Goal: Information Seeking & Learning: Learn about a topic

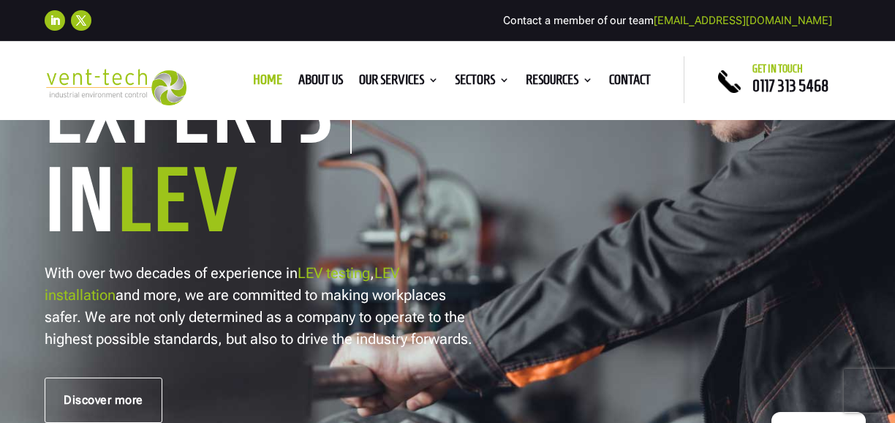
scroll to position [314, 0]
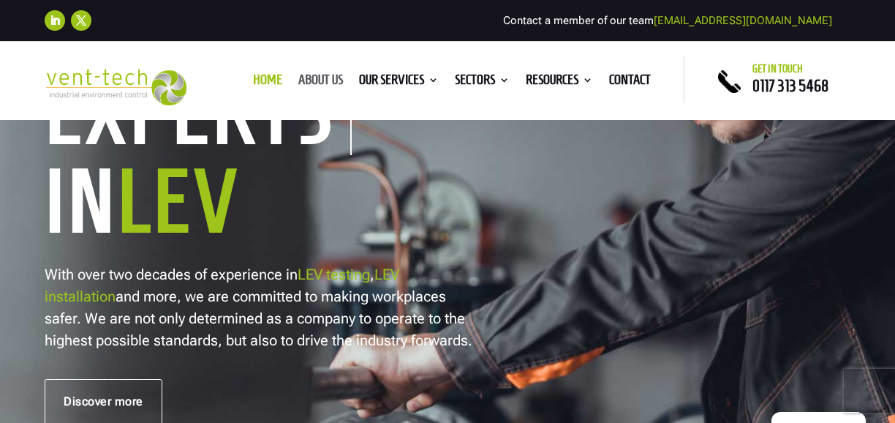
click at [325, 80] on link "About us" at bounding box center [320, 83] width 45 height 16
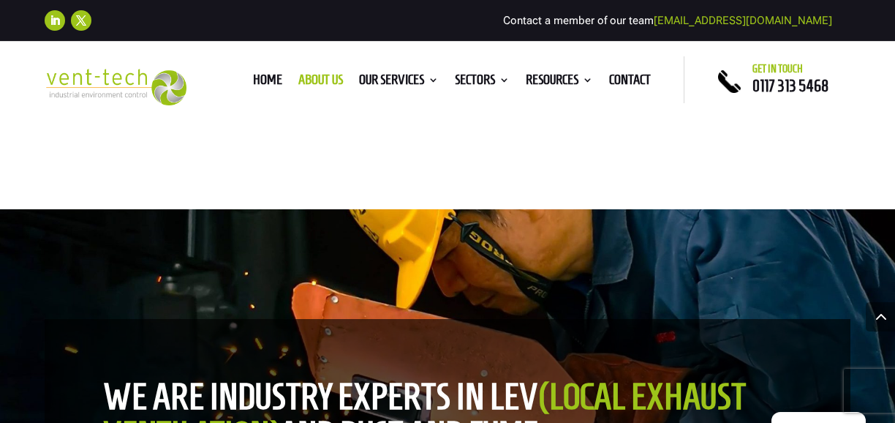
scroll to position [1273, 0]
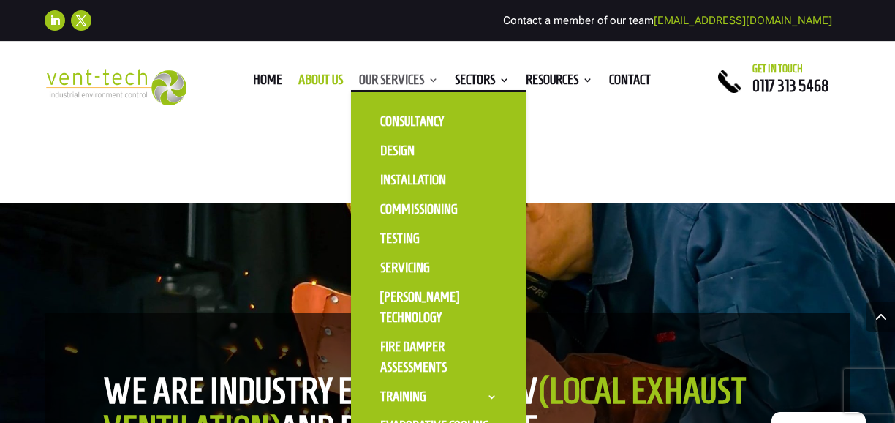
click at [391, 83] on link "Our Services" at bounding box center [399, 83] width 80 height 16
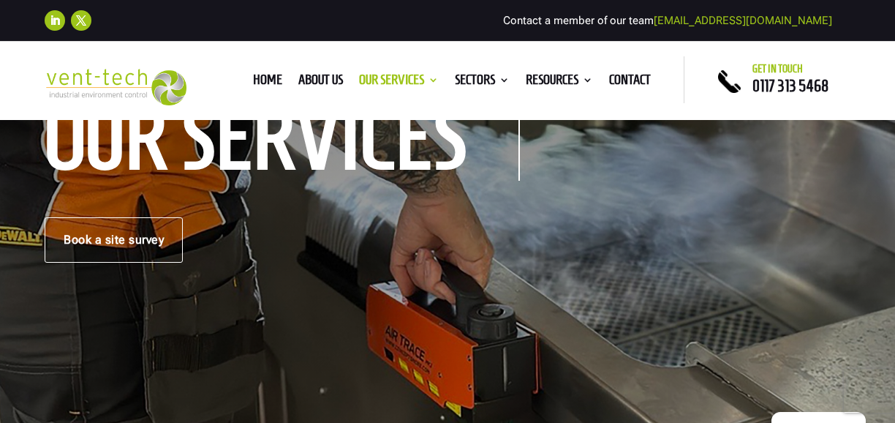
scroll to position [231, 0]
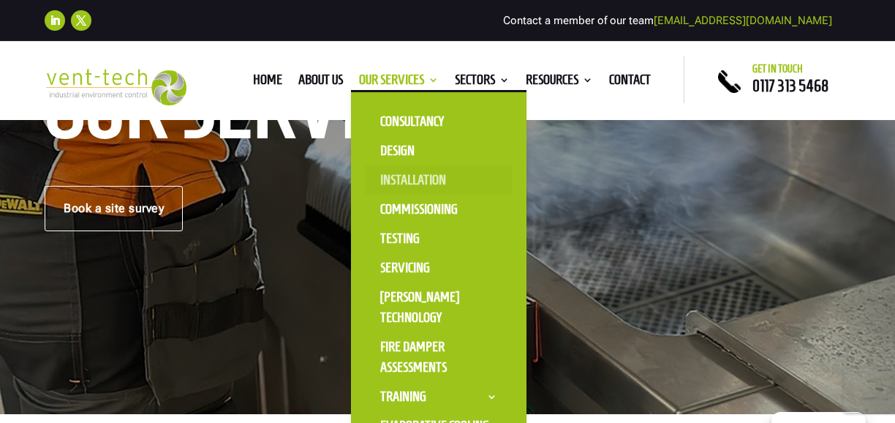
click at [398, 178] on link "Installation" at bounding box center [439, 179] width 146 height 29
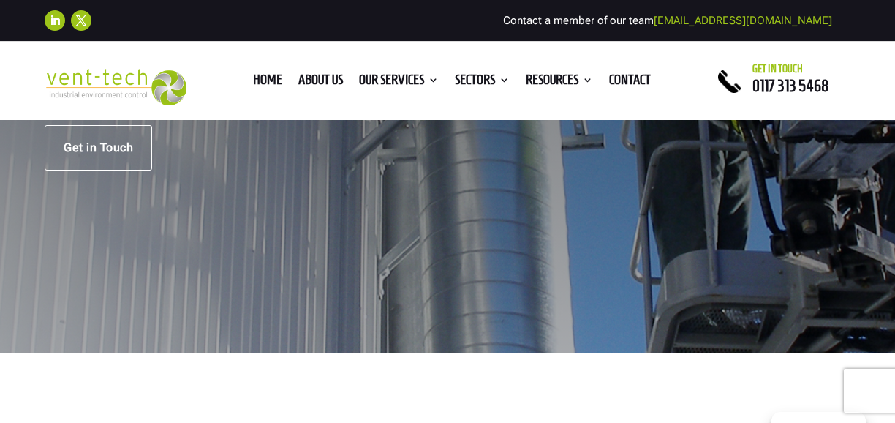
scroll to position [310, 0]
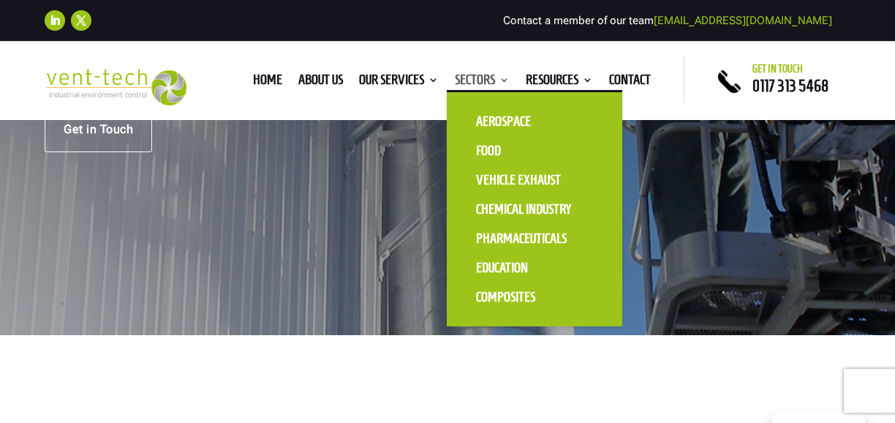
click at [479, 89] on link "Sectors" at bounding box center [482, 83] width 55 height 16
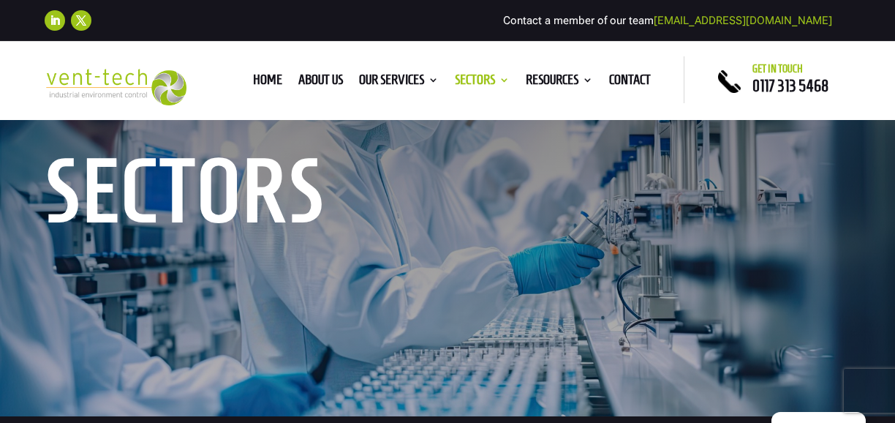
scroll to position [48, 0]
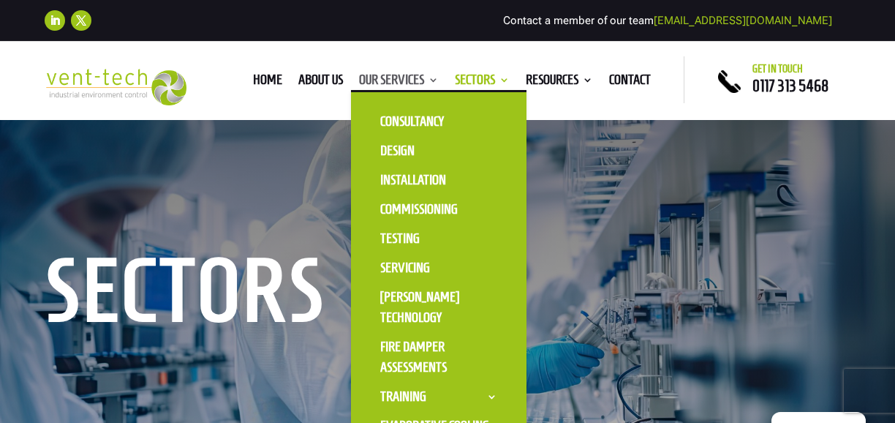
click at [423, 83] on link "Our Services" at bounding box center [399, 83] width 80 height 16
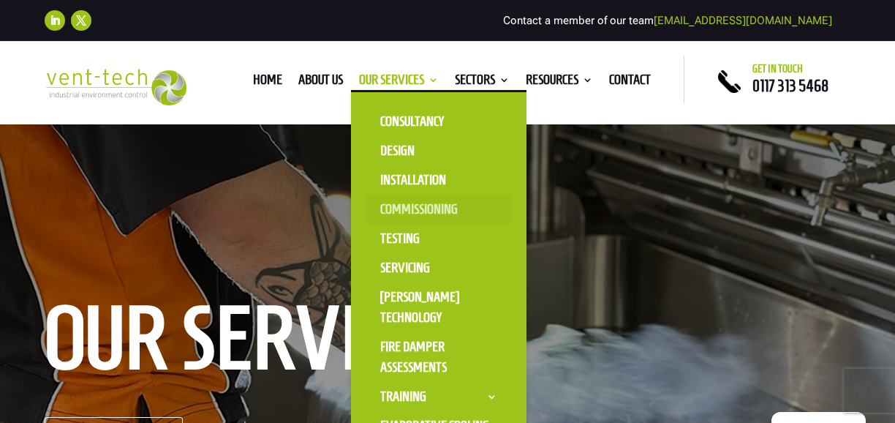
click at [391, 209] on link "Commissioning" at bounding box center [439, 209] width 146 height 29
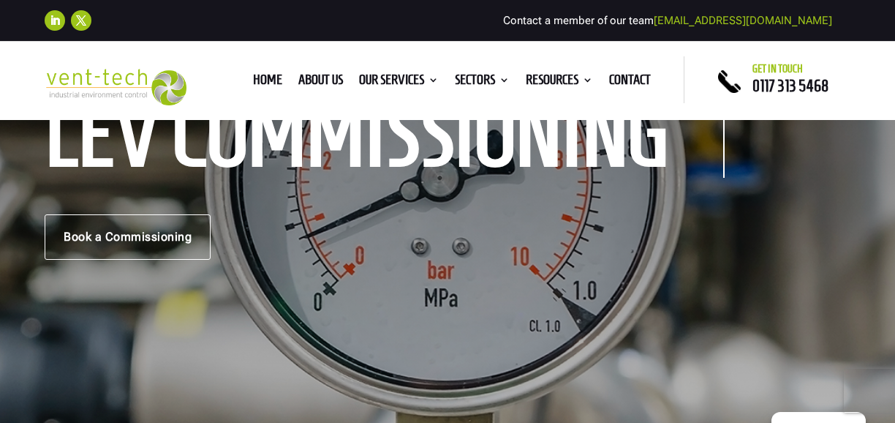
scroll to position [205, 0]
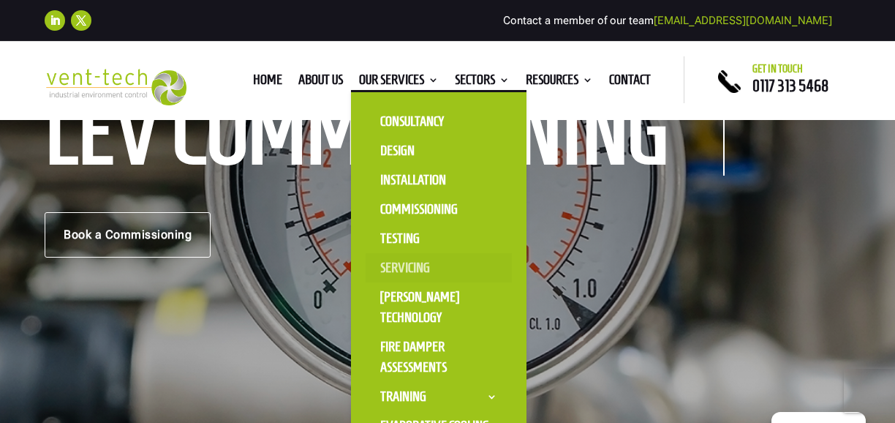
click at [402, 271] on link "Servicing" at bounding box center [439, 267] width 146 height 29
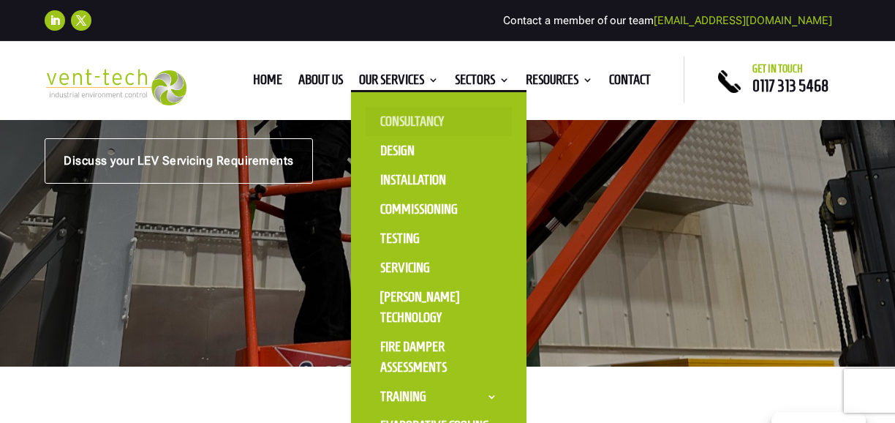
scroll to position [282, 0]
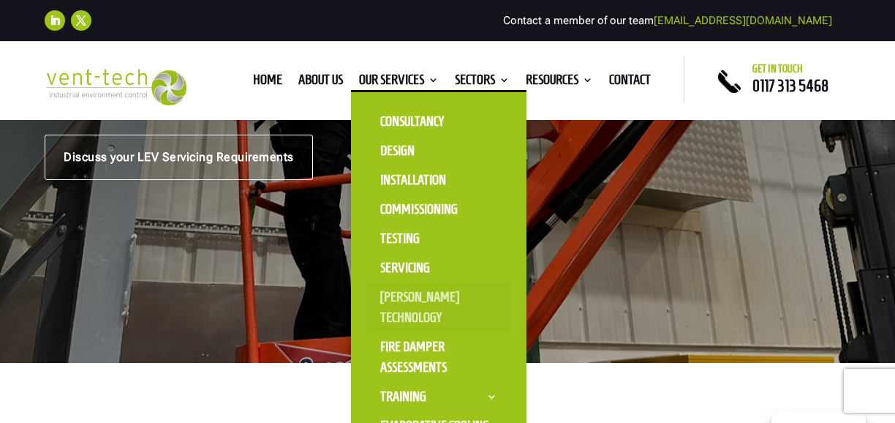
click at [402, 302] on link "[PERSON_NAME] Technology" at bounding box center [439, 307] width 146 height 50
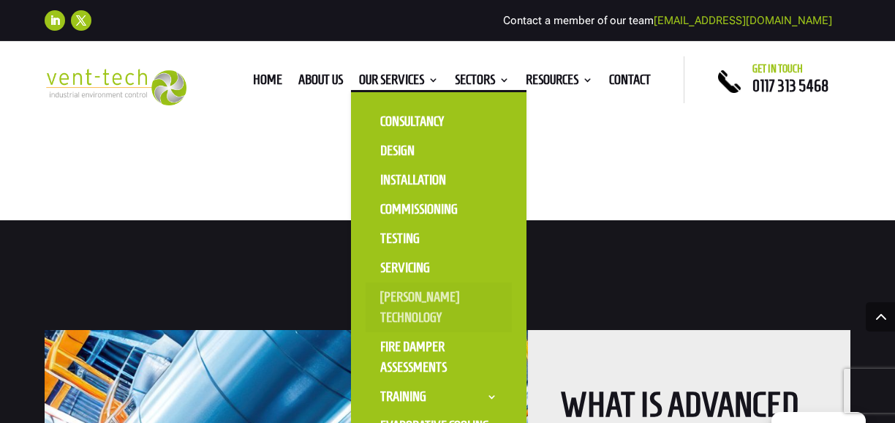
scroll to position [1286, 0]
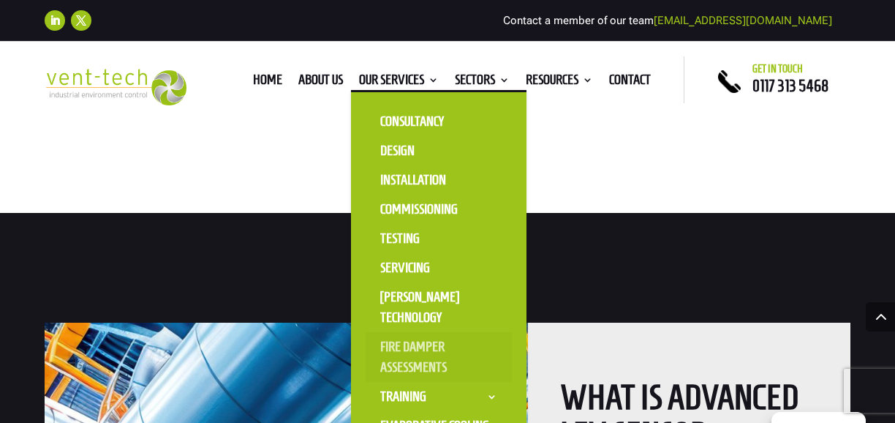
click at [408, 345] on link "Fire Damper Assessments" at bounding box center [439, 357] width 146 height 50
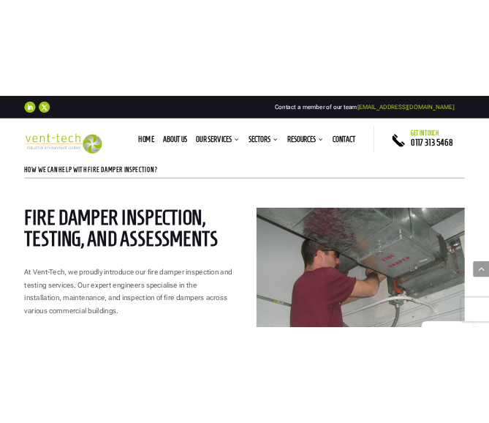
scroll to position [622, 0]
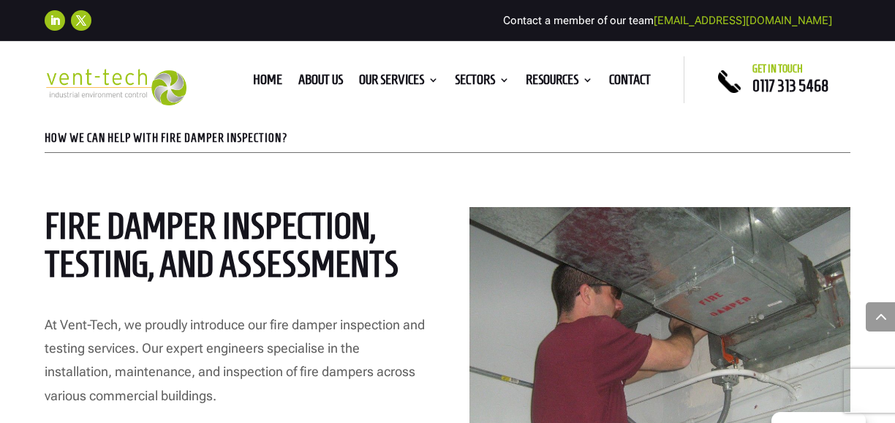
click at [148, 135] on p "HOW WE CAN HELP WITH FIRE DAMPER INSPECTION?" at bounding box center [448, 138] width 806 height 12
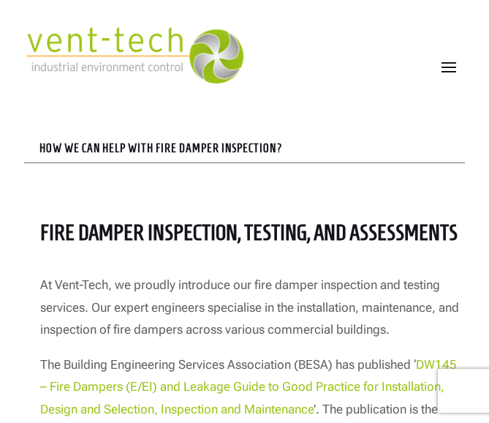
scroll to position [357, 0]
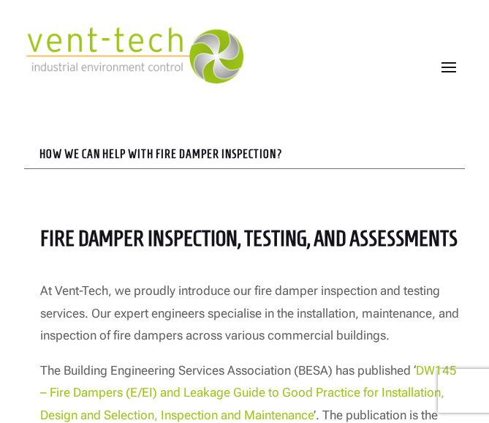
click at [194, 148] on p "HOW WE CAN HELP WITH FIRE DAMPER INSPECTION?" at bounding box center [251, 154] width 425 height 12
click at [266, 154] on p "HOW WE CAN HELP WITH FIRE DAMPER INSPECTION?" at bounding box center [251, 154] width 425 height 12
click at [254, 244] on b "Fire Damper Inspection, Testing, and Assessments" at bounding box center [249, 238] width 418 height 24
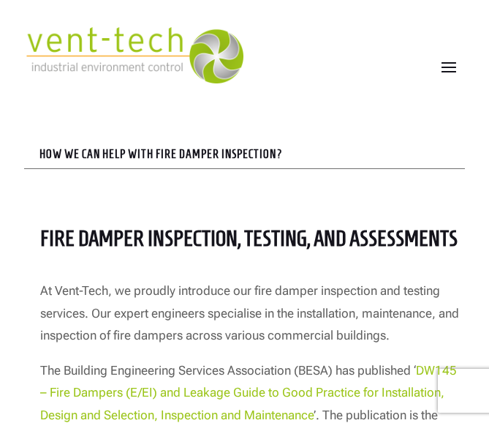
click at [260, 238] on b "Fire Damper Inspection, Testing, and Assessments" at bounding box center [249, 238] width 418 height 24
click at [269, 241] on b "Fire Damper Inspection, Testing, and Assessments" at bounding box center [249, 238] width 418 height 24
click at [383, 233] on b "Fire Damper Inspection, Testing, and Assessments" at bounding box center [249, 238] width 418 height 24
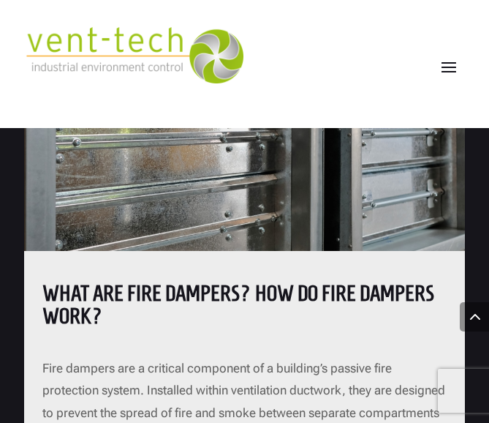
scroll to position [1641, 0]
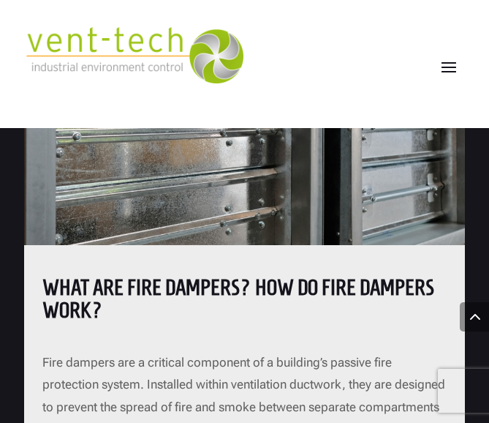
click at [235, 290] on b "What Are Fire Dampers? How Do Fire Dampers Work?" at bounding box center [238, 299] width 392 height 48
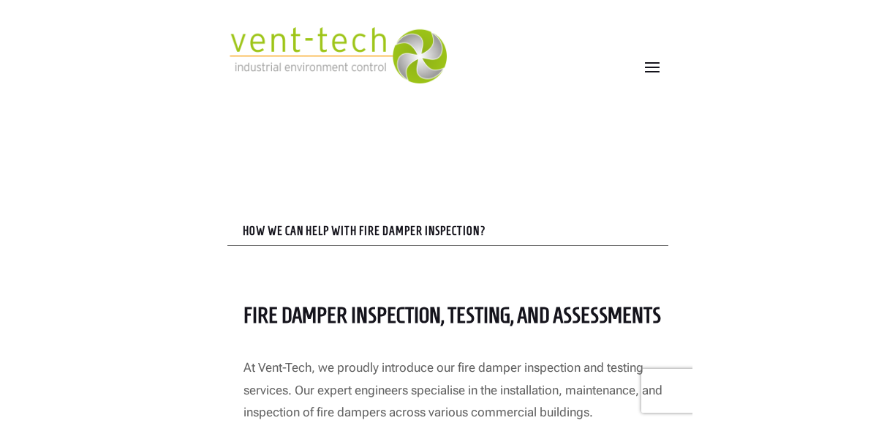
scroll to position [272, 0]
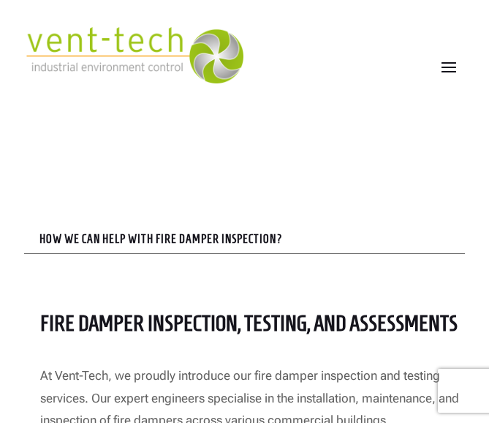
click at [201, 238] on p "HOW WE CAN HELP WITH FIRE DAMPER INSPECTION?" at bounding box center [251, 239] width 425 height 12
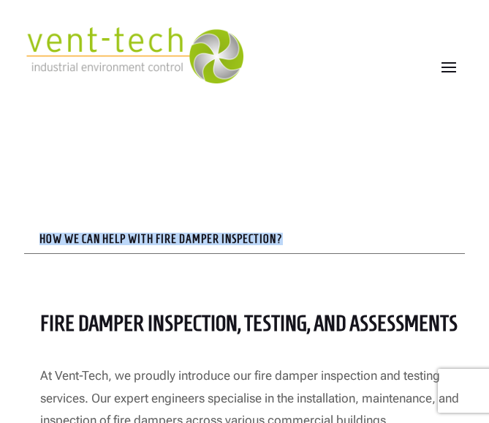
drag, startPoint x: 283, startPoint y: 236, endPoint x: 37, endPoint y: 236, distance: 245.8
click at [37, 236] on div "HOW WE CAN HELP WITH FIRE DAMPER INSPECTION?" at bounding box center [244, 239] width 440 height 12
click at [212, 242] on p "HOW WE CAN HELP WITH FIRE DAMPER INSPECTION?" at bounding box center [251, 239] width 425 height 12
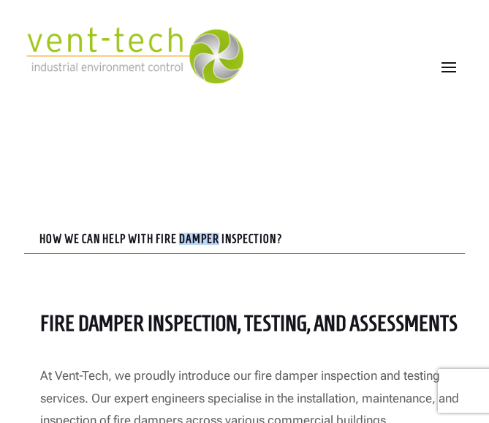
click at [212, 242] on p "HOW WE CAN HELP WITH FIRE DAMPER INSPECTION?" at bounding box center [251, 239] width 425 height 12
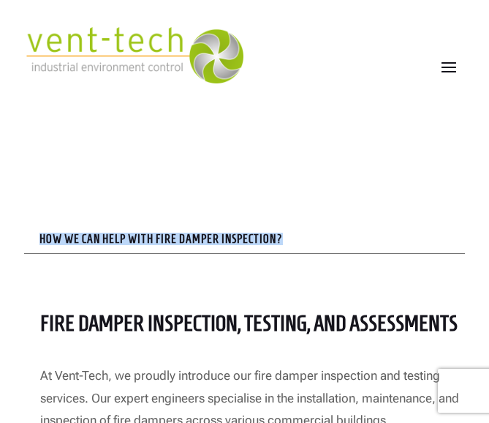
click at [212, 242] on p "HOW WE CAN HELP WITH FIRE DAMPER INSPECTION?" at bounding box center [251, 239] width 425 height 12
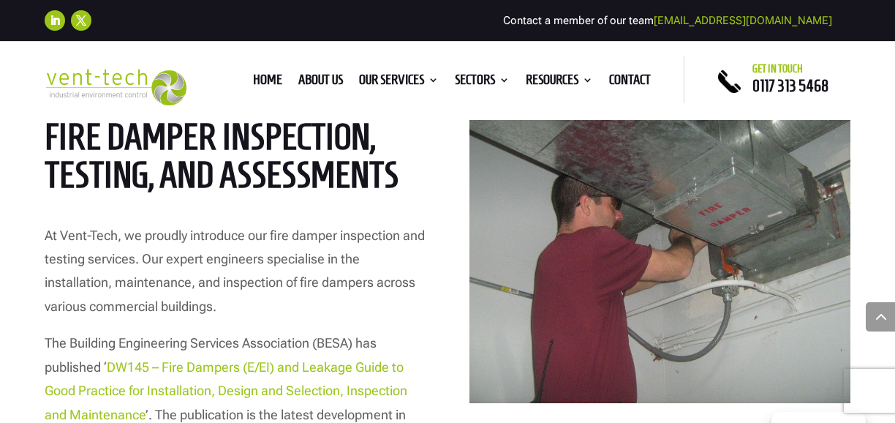
scroll to position [681, 0]
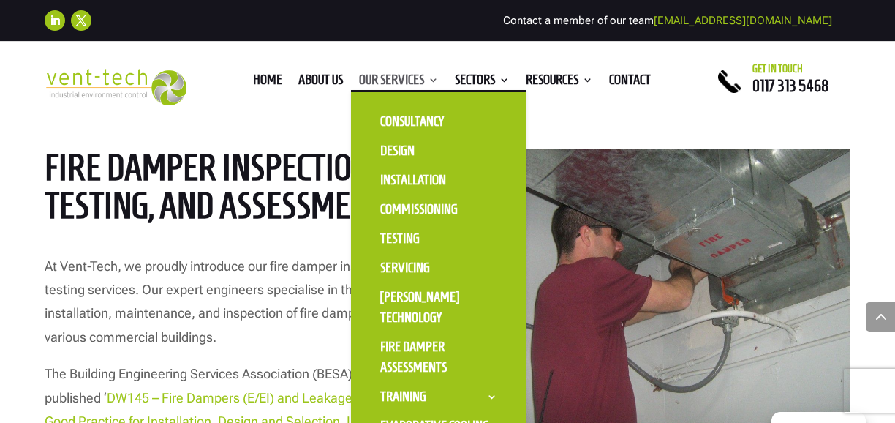
click at [406, 80] on link "Our Services" at bounding box center [399, 83] width 80 height 16
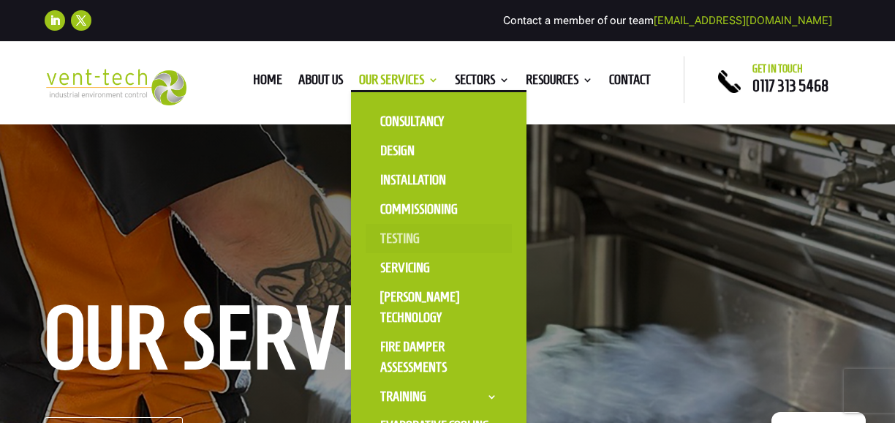
click at [389, 246] on link "Testing" at bounding box center [439, 238] width 146 height 29
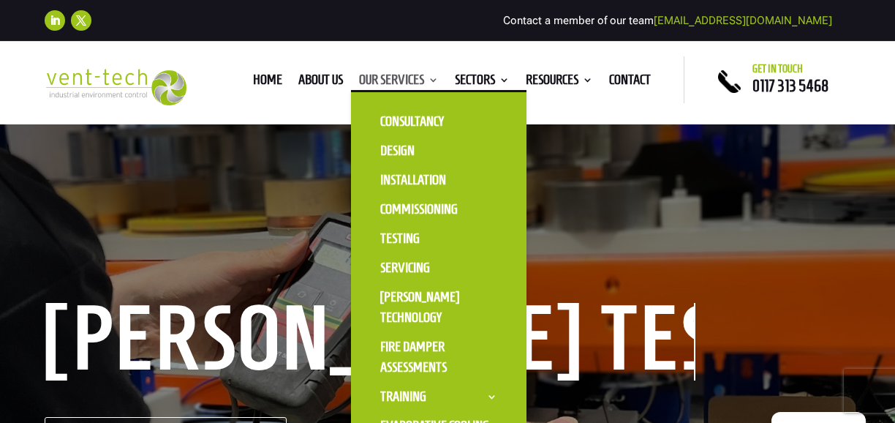
click at [396, 80] on link "Our Services" at bounding box center [399, 83] width 80 height 16
click at [386, 165] on link "Design" at bounding box center [439, 150] width 146 height 29
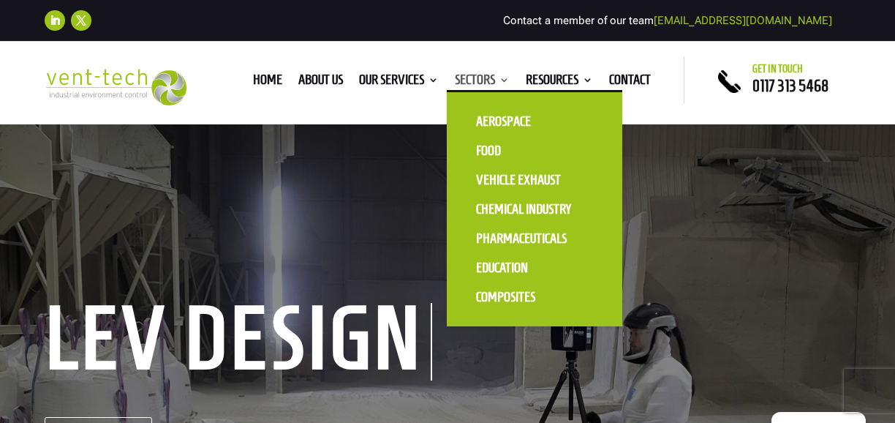
click at [485, 78] on link "Sectors" at bounding box center [482, 83] width 55 height 16
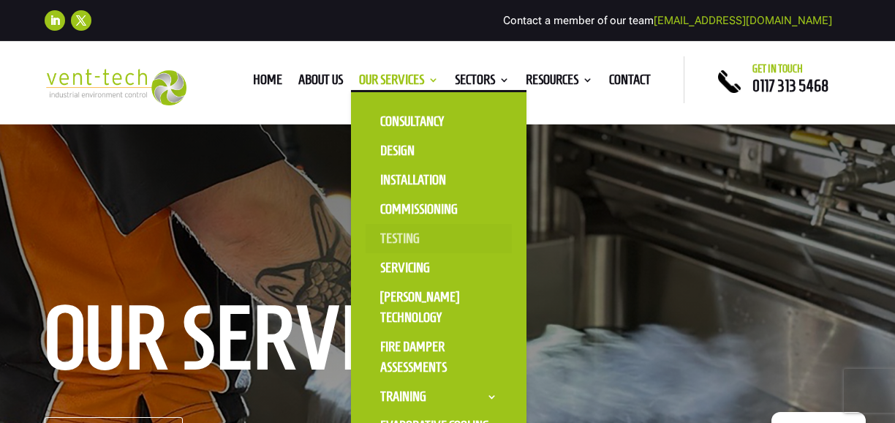
click at [391, 239] on link "Testing" at bounding box center [439, 238] width 146 height 29
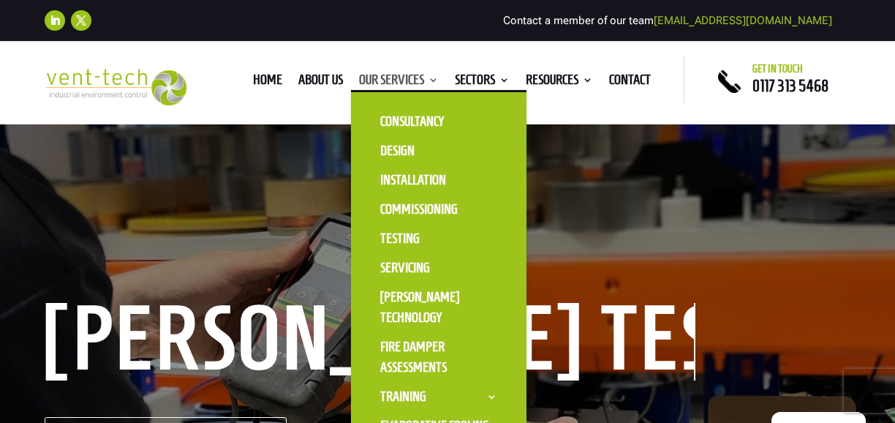
click at [404, 83] on link "Our Services" at bounding box center [399, 83] width 80 height 16
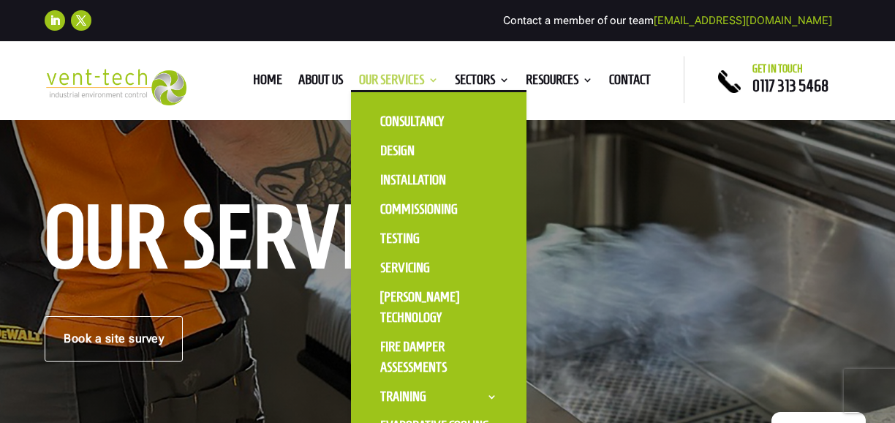
click at [415, 77] on link "Our Services" at bounding box center [399, 83] width 80 height 16
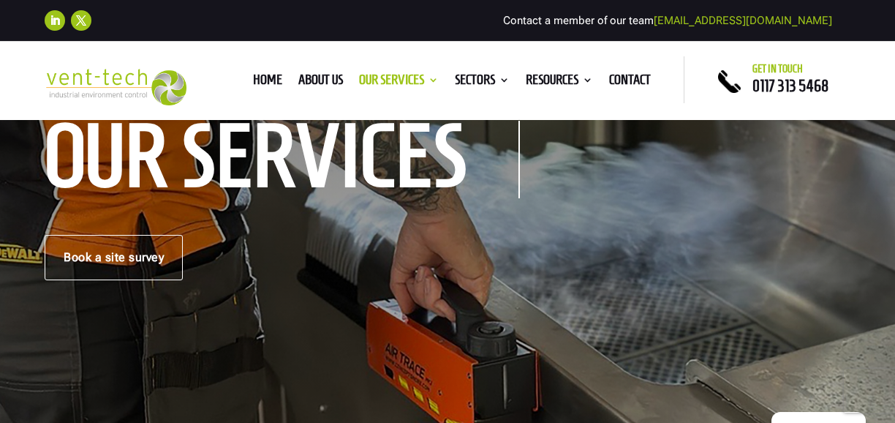
scroll to position [181, 0]
click at [415, 91] on div "Home About us Our Services Consultancy Design Installation Commissioning Testin…" at bounding box center [448, 79] width 474 height 47
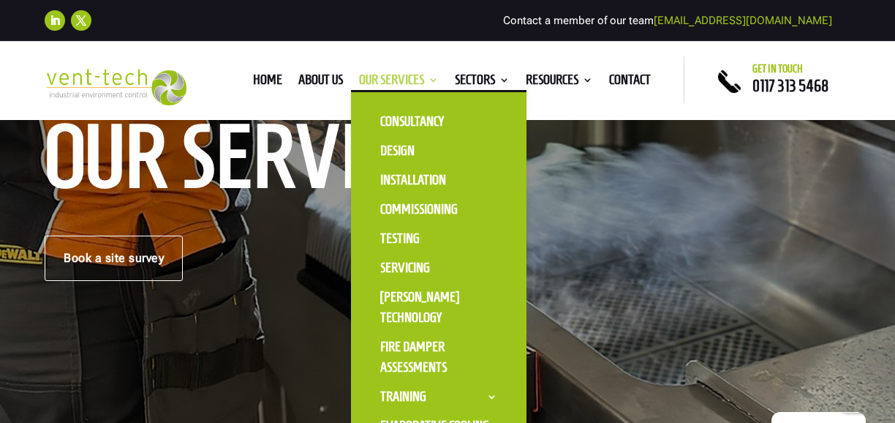
click at [415, 78] on link "Our Services" at bounding box center [399, 83] width 80 height 16
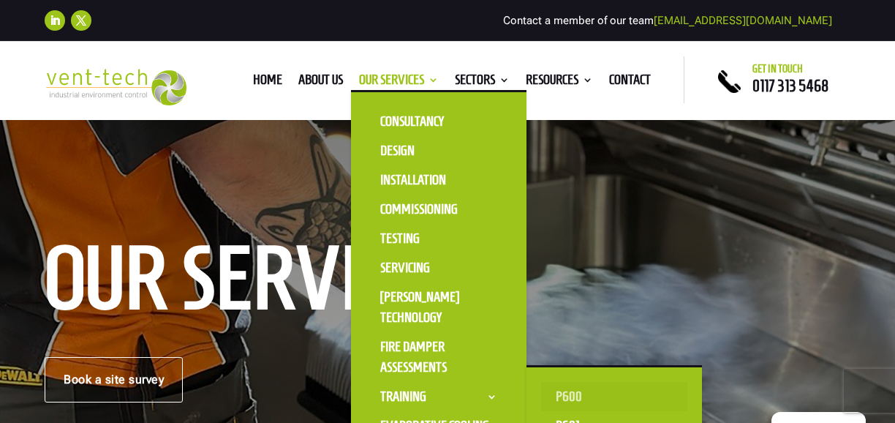
scroll to position [61, 0]
click at [448, 389] on link "Training" at bounding box center [439, 396] width 146 height 29
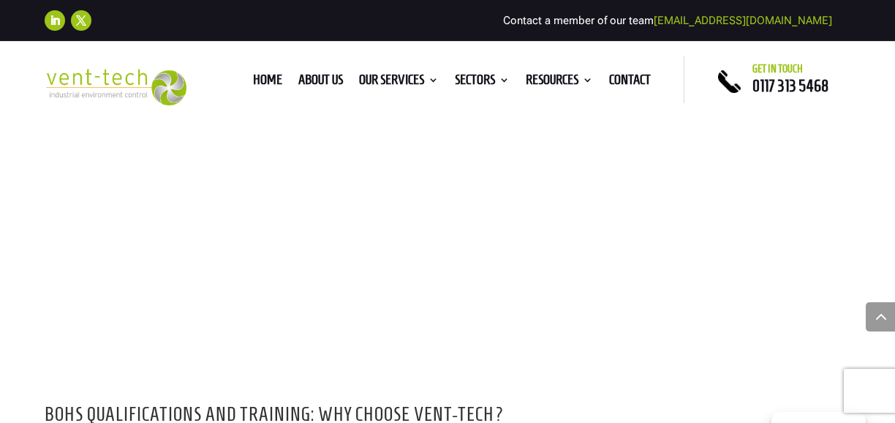
scroll to position [1266, 0]
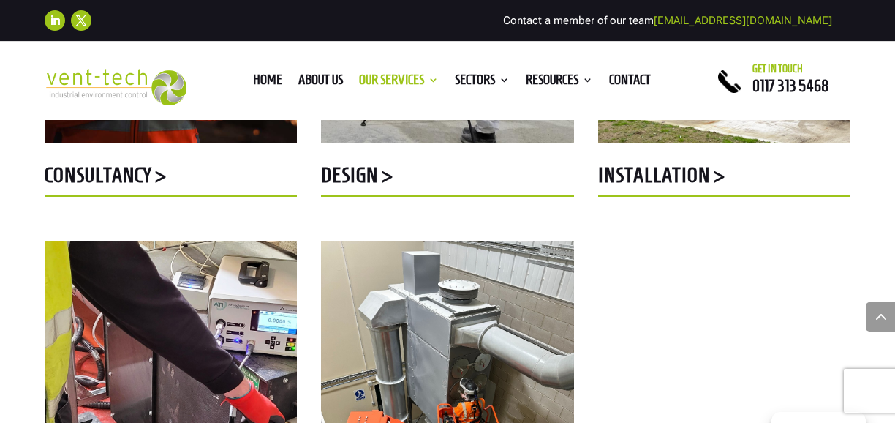
scroll to position [914, 0]
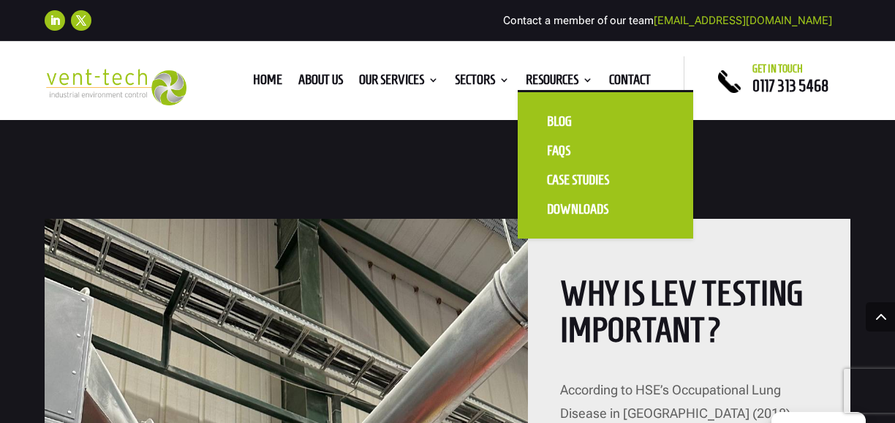
scroll to position [1290, 0]
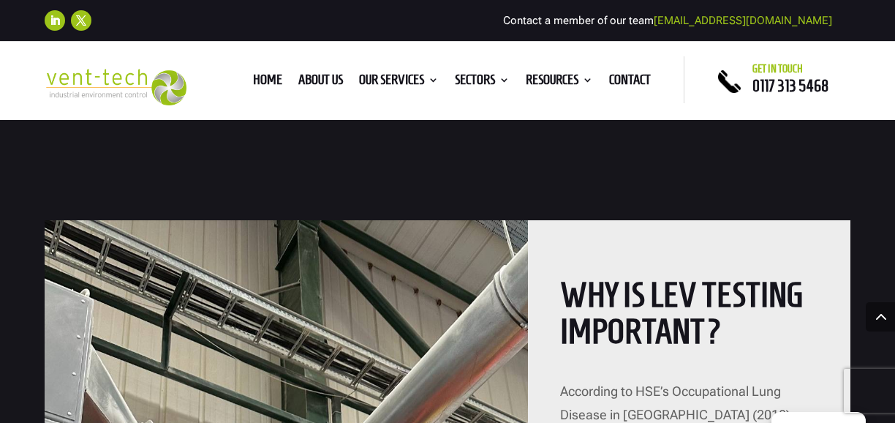
click at [310, 72] on ul "Home About us Our Services Consultancy Design Installation Commissioning Testin…" at bounding box center [452, 80] width 414 height 22
click at [261, 78] on link "Home" at bounding box center [267, 83] width 29 height 16
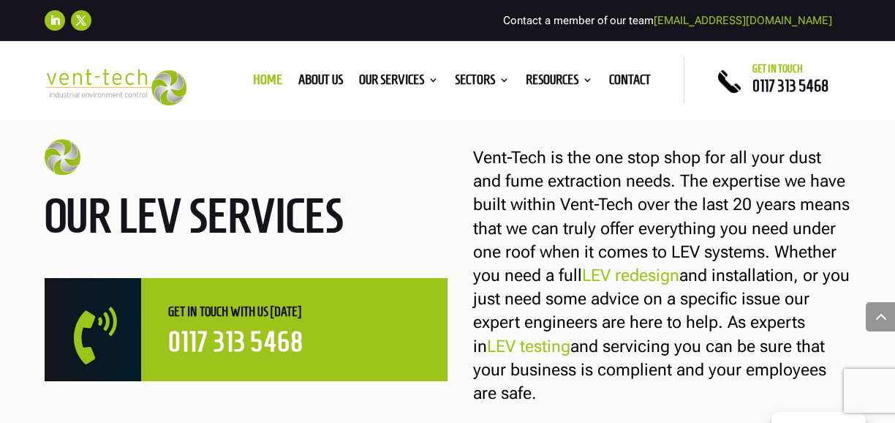
scroll to position [895, 0]
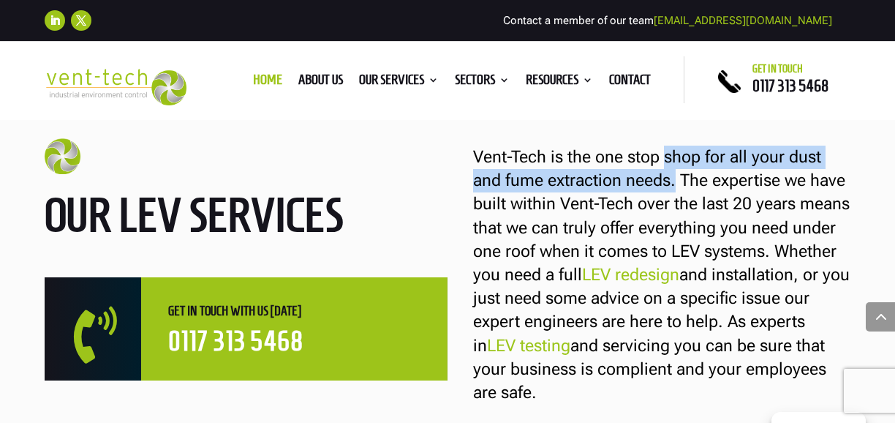
drag, startPoint x: 665, startPoint y: 157, endPoint x: 674, endPoint y: 187, distance: 32.2
click at [674, 187] on p "Vent-Tech is the one stop shop for all your dust and fume extraction needs. The…" at bounding box center [661, 275] width 377 height 259
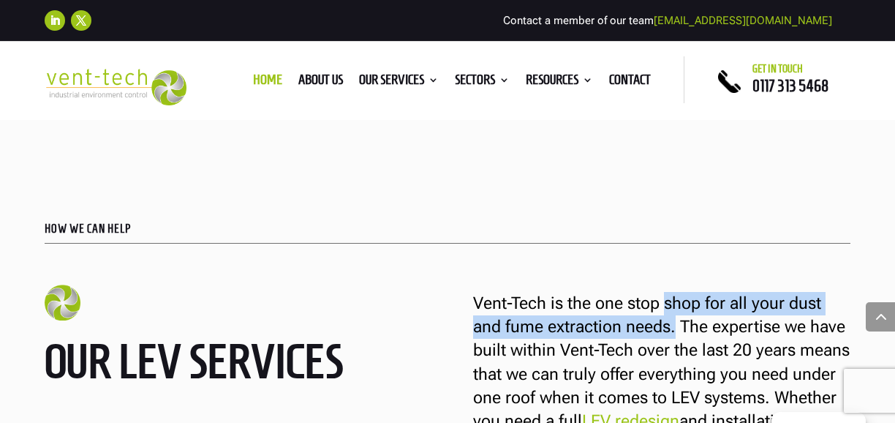
scroll to position [748, 0]
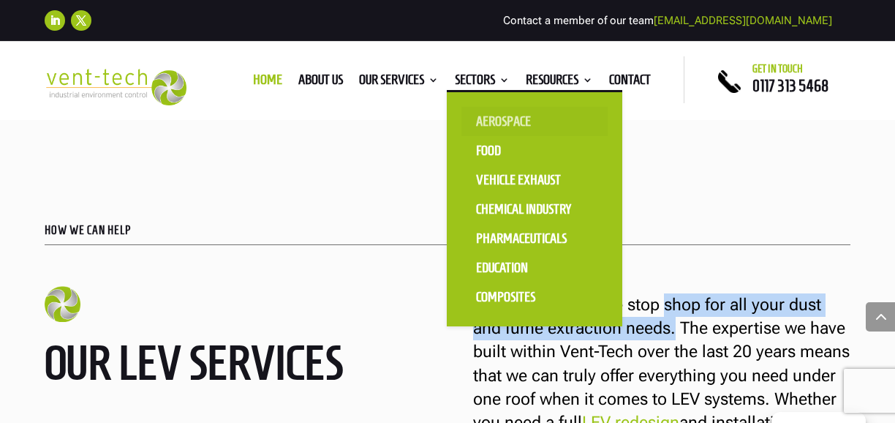
click at [491, 116] on link "Aerospace" at bounding box center [535, 121] width 146 height 29
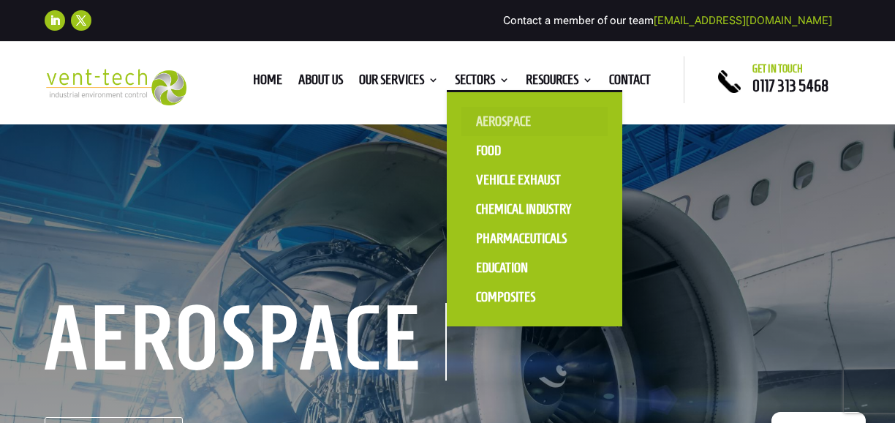
click at [493, 121] on link "Aerospace" at bounding box center [535, 121] width 146 height 29
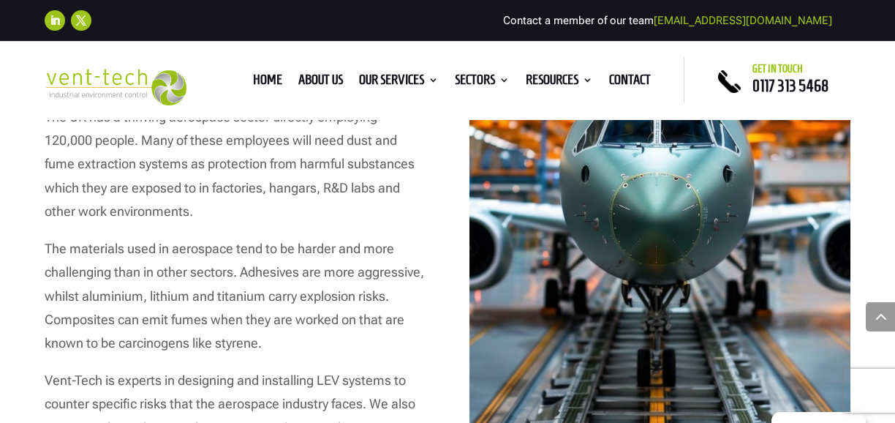
scroll to position [831, 0]
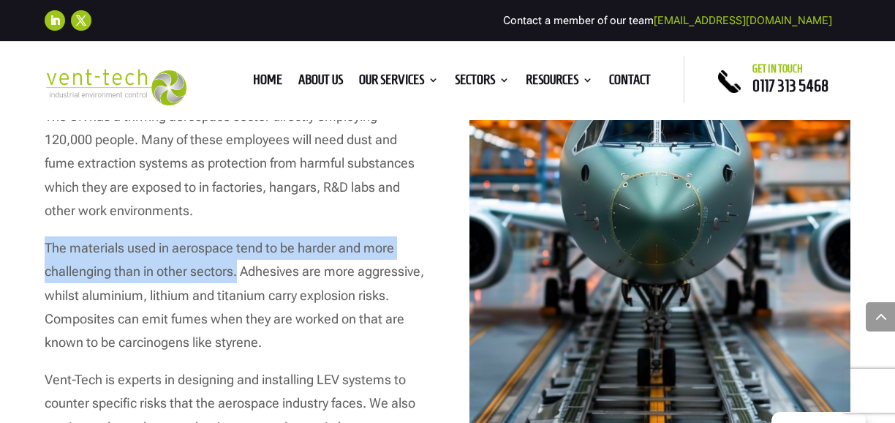
drag, startPoint x: 45, startPoint y: 251, endPoint x: 237, endPoint y: 274, distance: 193.7
click at [237, 274] on p "The materials used in aerospace tend to be harder and more challenging than in …" at bounding box center [235, 302] width 381 height 132
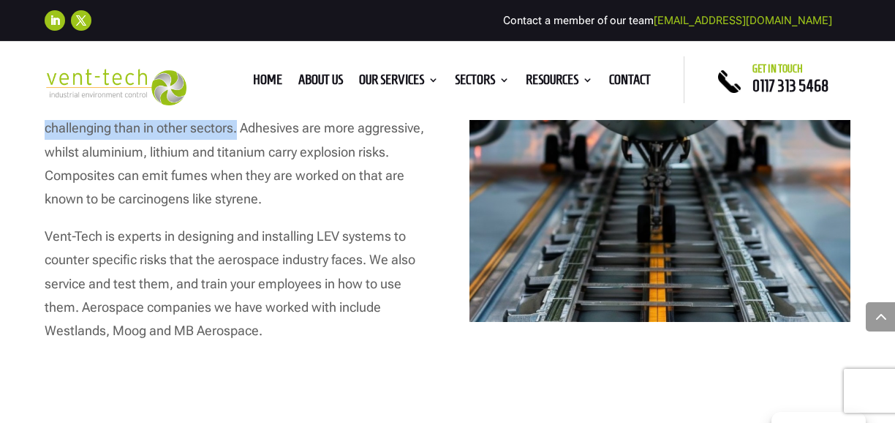
scroll to position [975, 0]
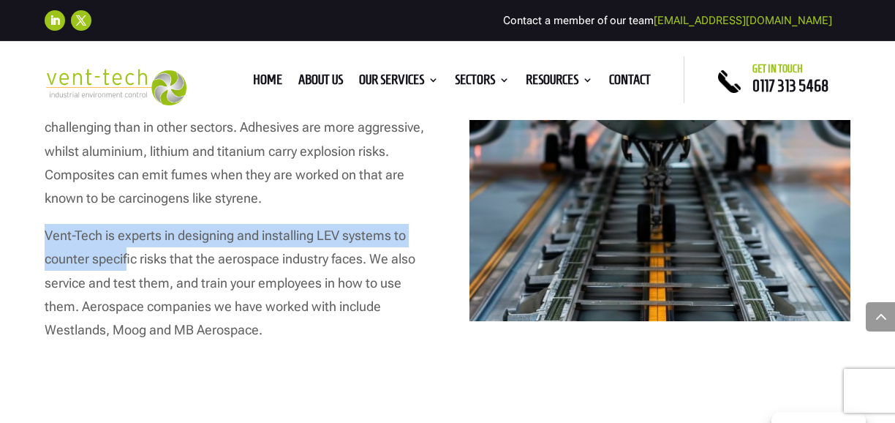
drag, startPoint x: 46, startPoint y: 238, endPoint x: 126, endPoint y: 267, distance: 84.9
click at [126, 267] on p "Vent-Tech is experts in designing and installing LEV systems to counter specifi…" at bounding box center [235, 283] width 381 height 118
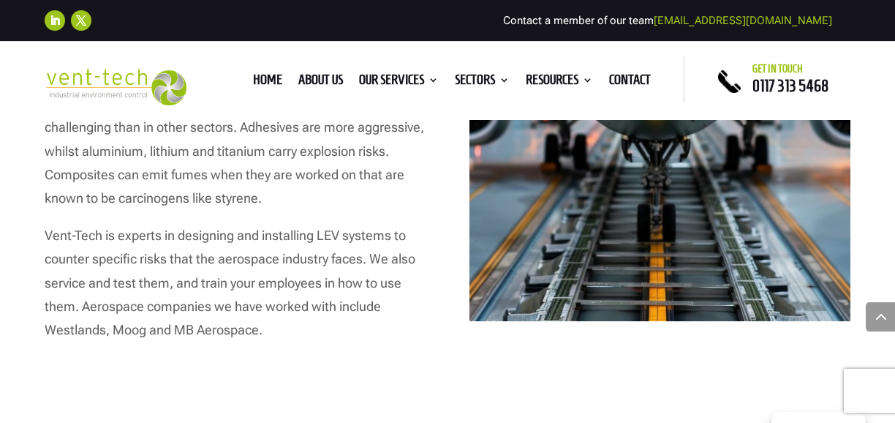
click at [325, 306] on p "Vent-Tech is experts in designing and installing LEV systems to counter specifi…" at bounding box center [235, 283] width 381 height 118
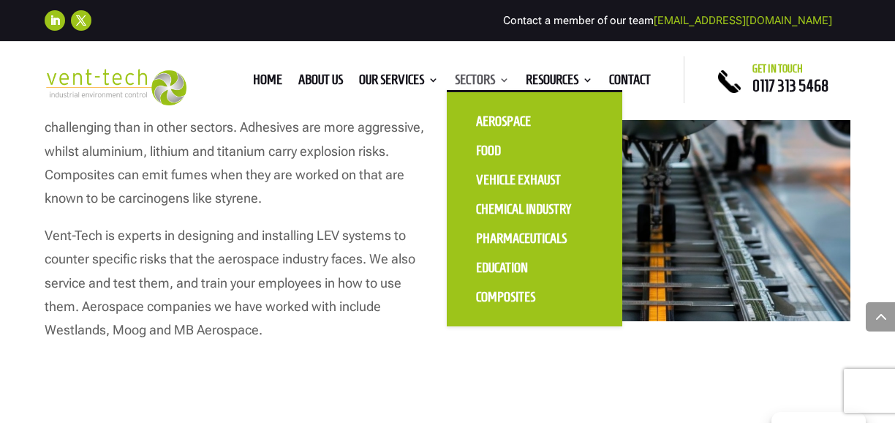
click at [476, 80] on link "Sectors" at bounding box center [482, 83] width 55 height 16
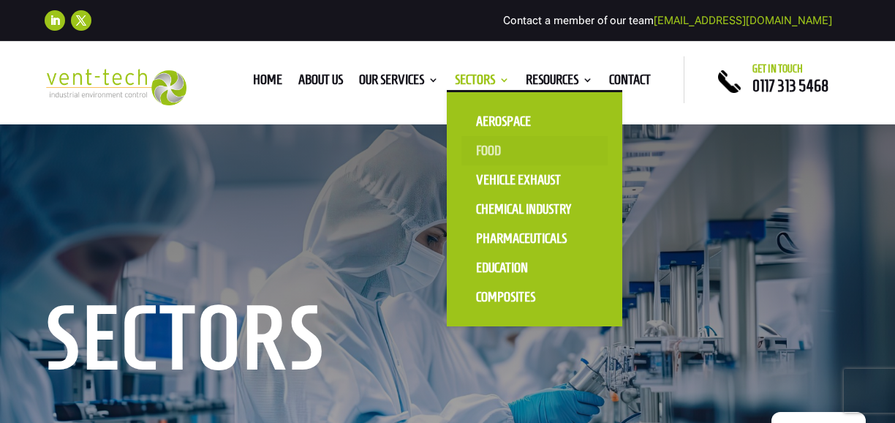
click at [477, 151] on link "Food" at bounding box center [535, 150] width 146 height 29
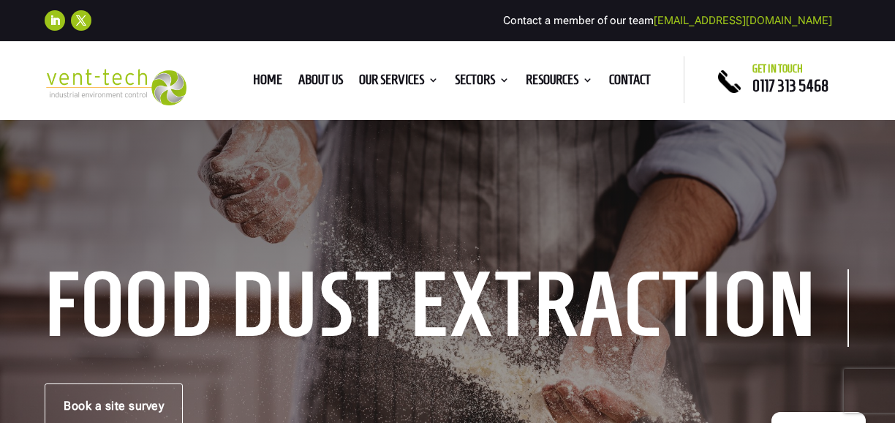
scroll to position [38, 0]
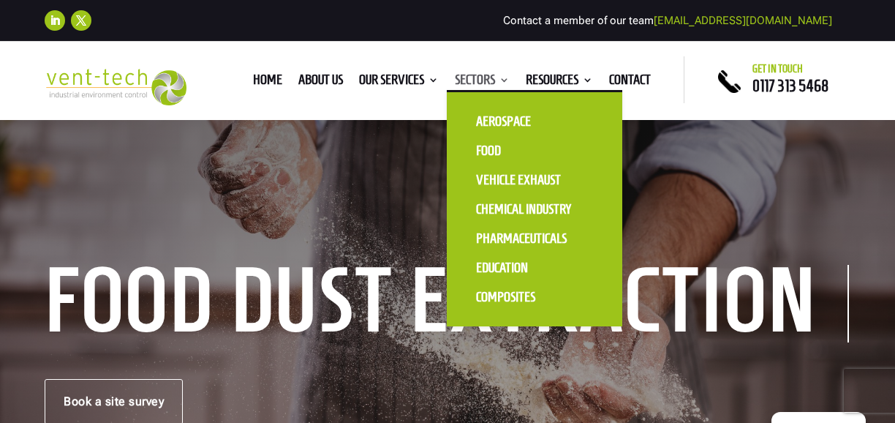
click at [481, 81] on link "Sectors" at bounding box center [482, 83] width 55 height 16
click at [494, 116] on link "Aerospace" at bounding box center [535, 121] width 146 height 29
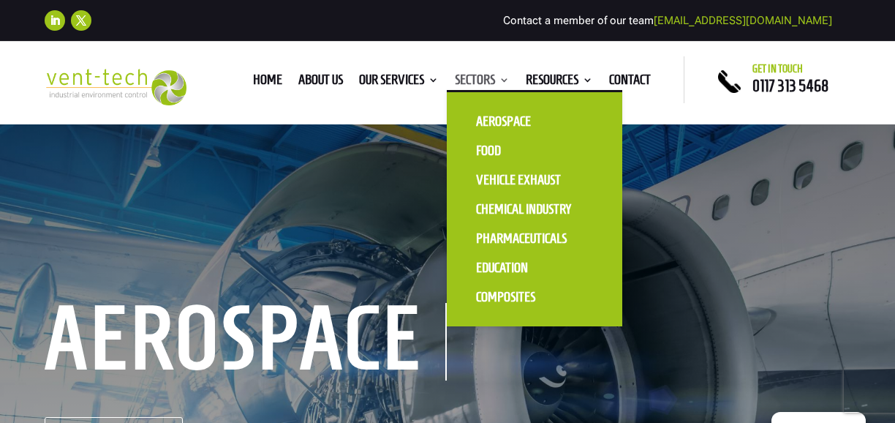
click at [491, 79] on link "Sectors" at bounding box center [482, 83] width 55 height 16
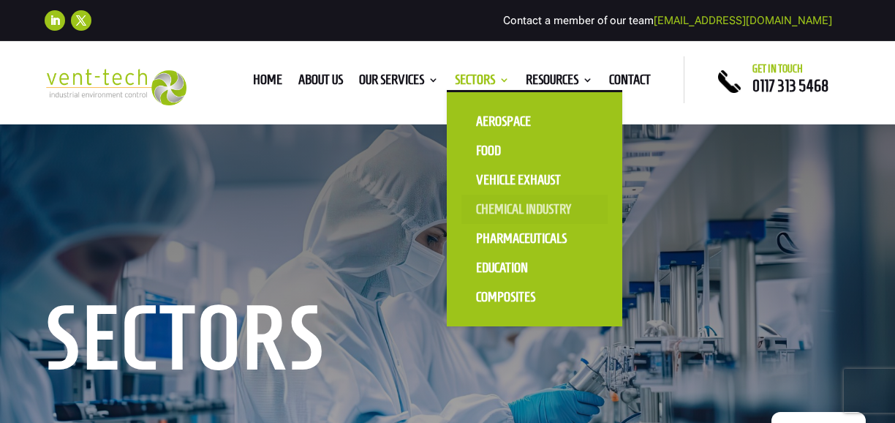
click at [494, 214] on link "Chemical Industry" at bounding box center [535, 209] width 146 height 29
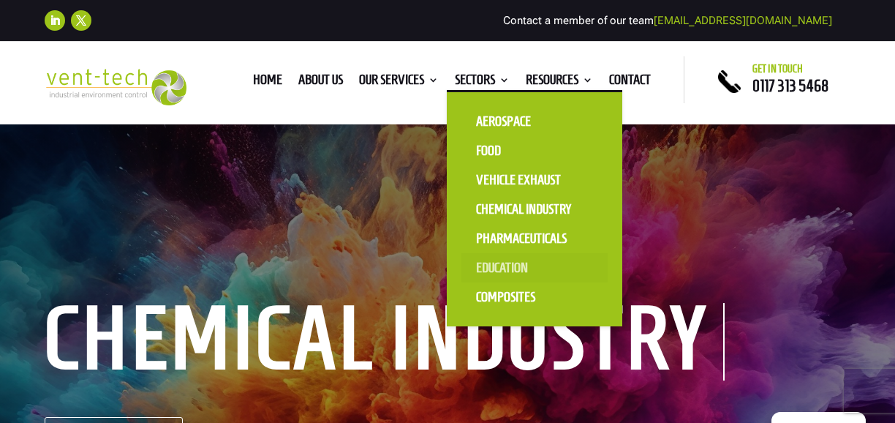
click at [483, 271] on link "Education" at bounding box center [535, 267] width 146 height 29
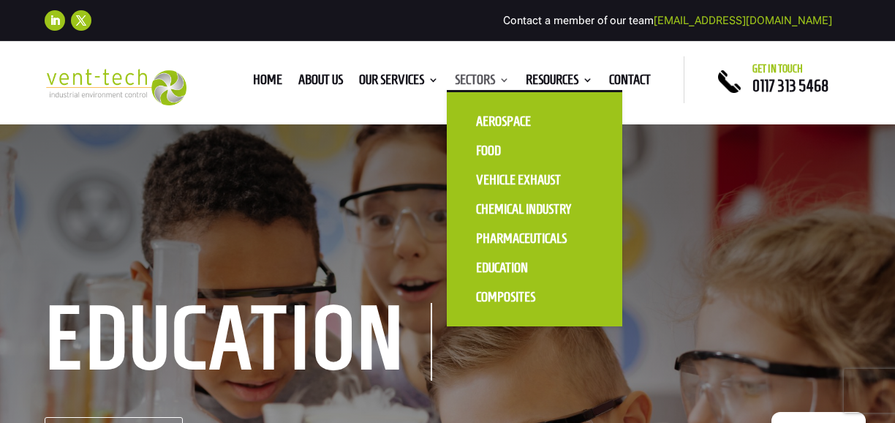
click at [486, 82] on link "Sectors" at bounding box center [482, 83] width 55 height 16
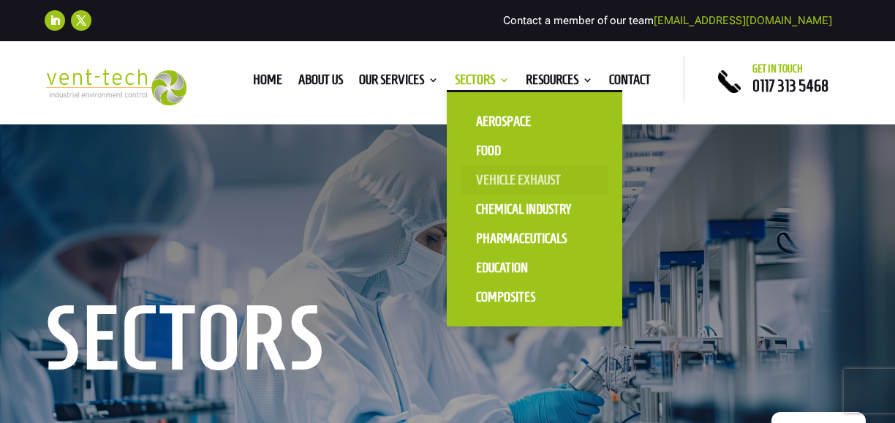
click at [499, 176] on link "Vehicle Exhaust" at bounding box center [535, 179] width 146 height 29
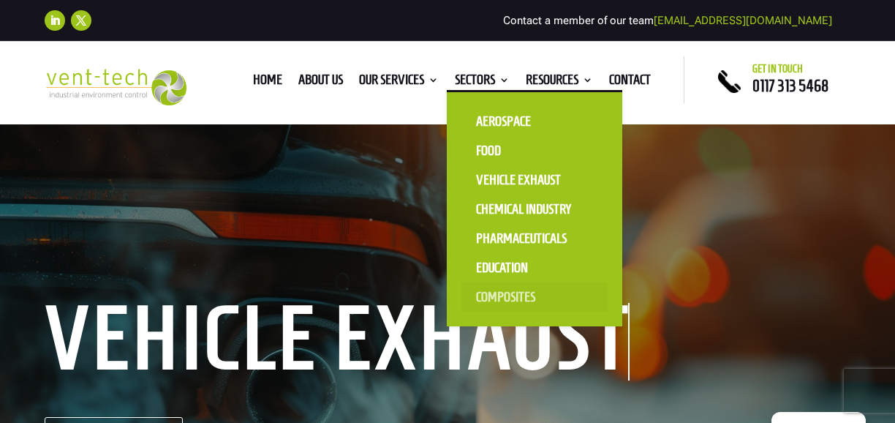
click at [508, 296] on link "Composites" at bounding box center [535, 296] width 146 height 29
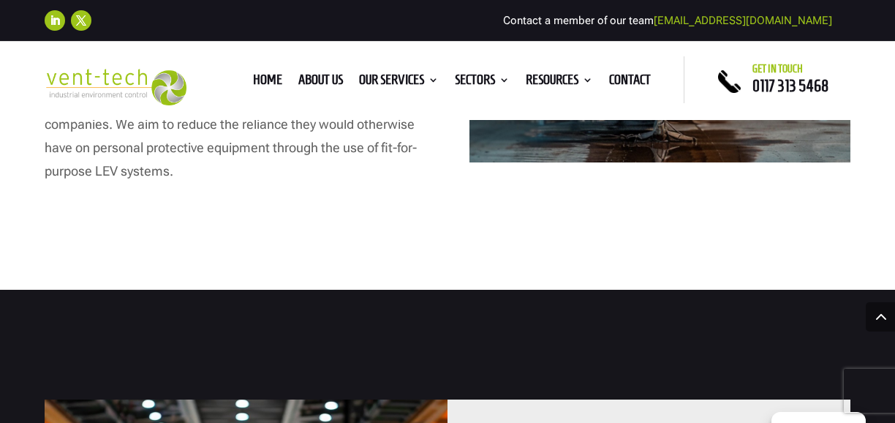
scroll to position [1162, 0]
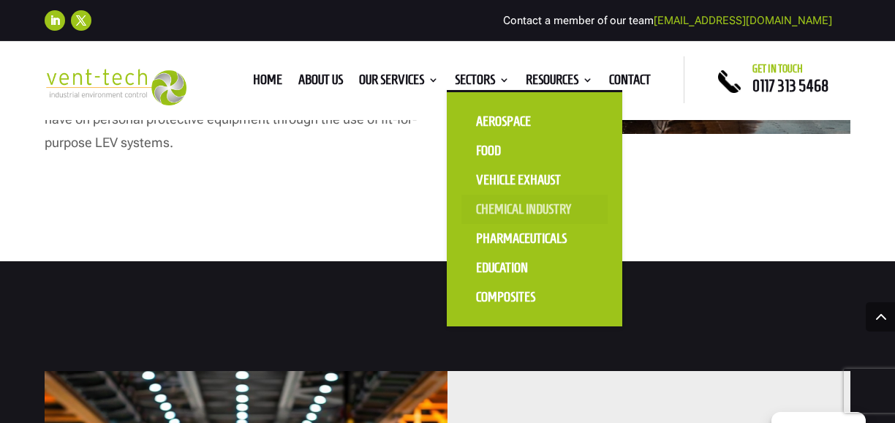
click at [498, 211] on link "Chemical Industry" at bounding box center [535, 209] width 146 height 29
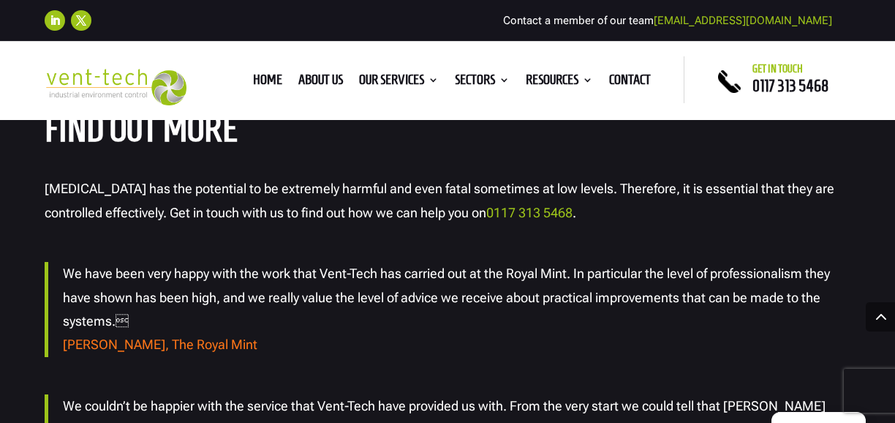
scroll to position [2775, 0]
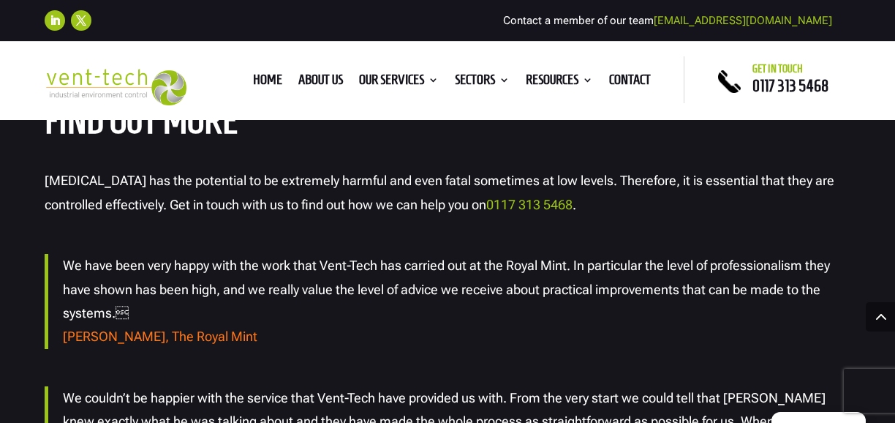
click at [356, 129] on h2 "Find out more" at bounding box center [448, 125] width 806 height 46
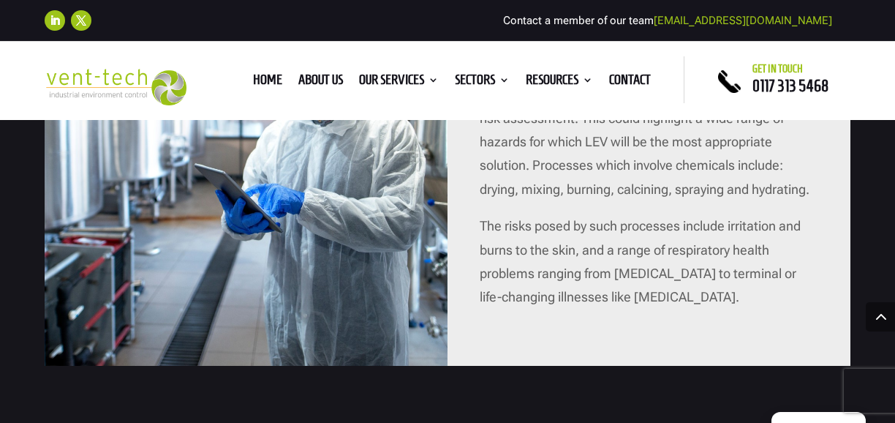
scroll to position [1551, 0]
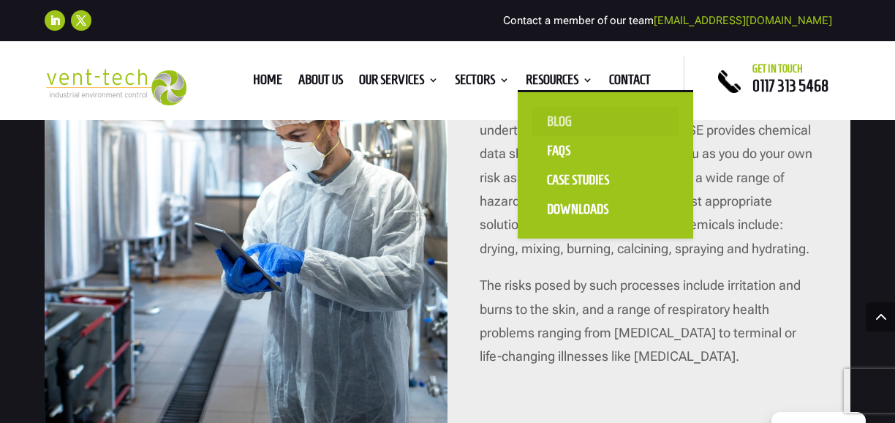
click at [556, 129] on link "Blog" at bounding box center [605, 121] width 146 height 29
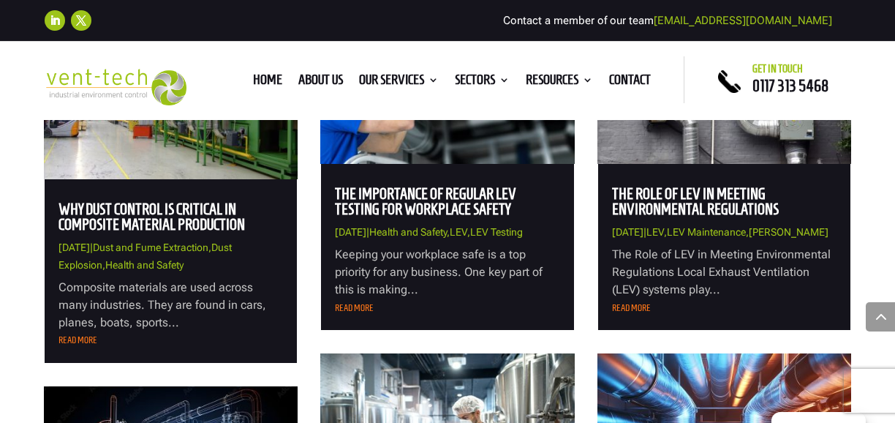
scroll to position [1022, 0]
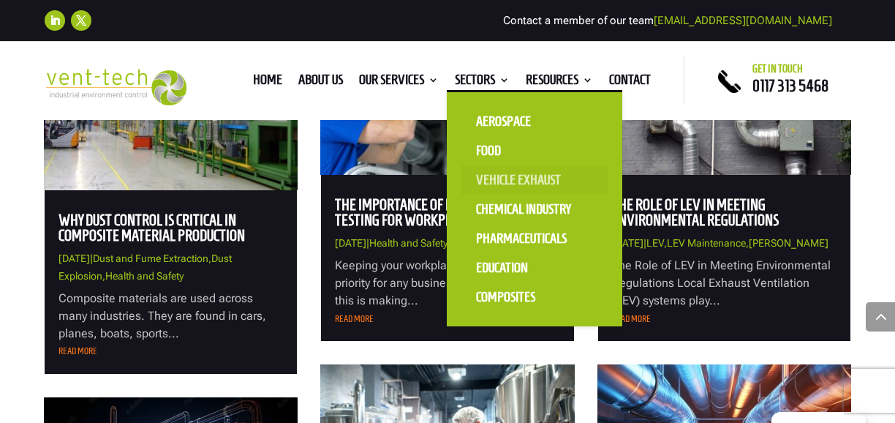
click at [487, 192] on link "Vehicle Exhaust" at bounding box center [535, 179] width 146 height 29
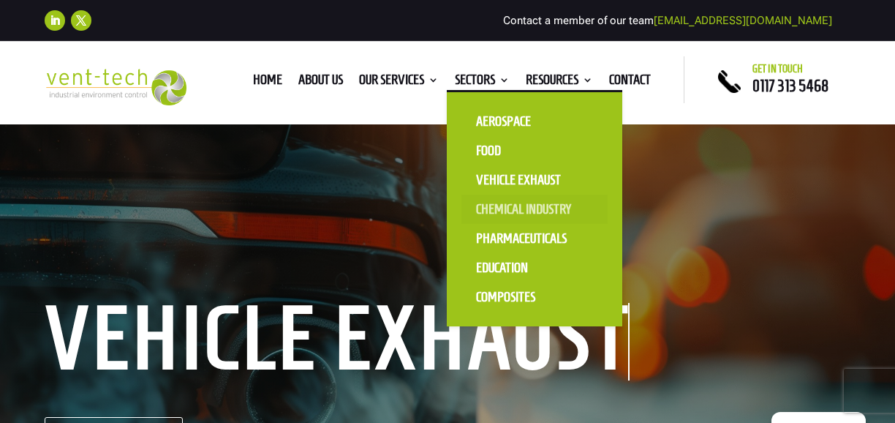
click at [496, 209] on link "Chemical Industry" at bounding box center [535, 209] width 146 height 29
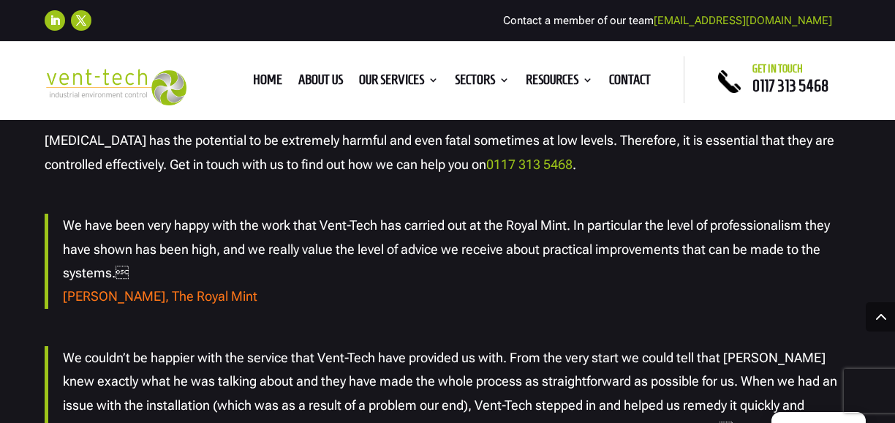
scroll to position [2826, 0]
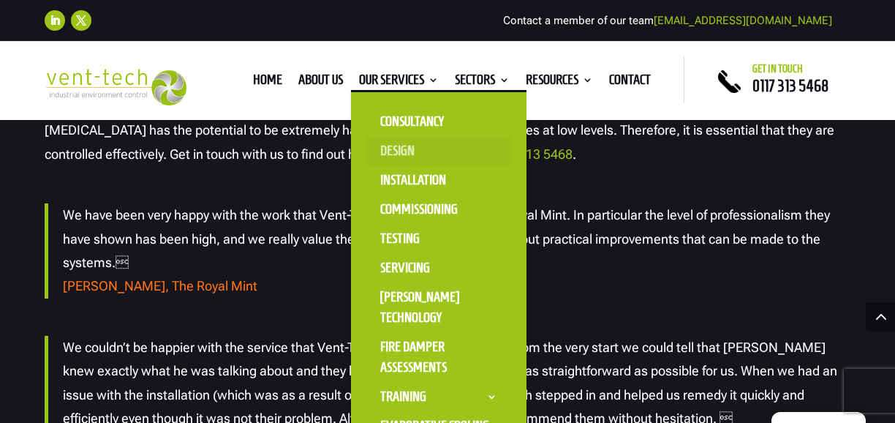
click at [387, 156] on link "Design" at bounding box center [439, 150] width 146 height 29
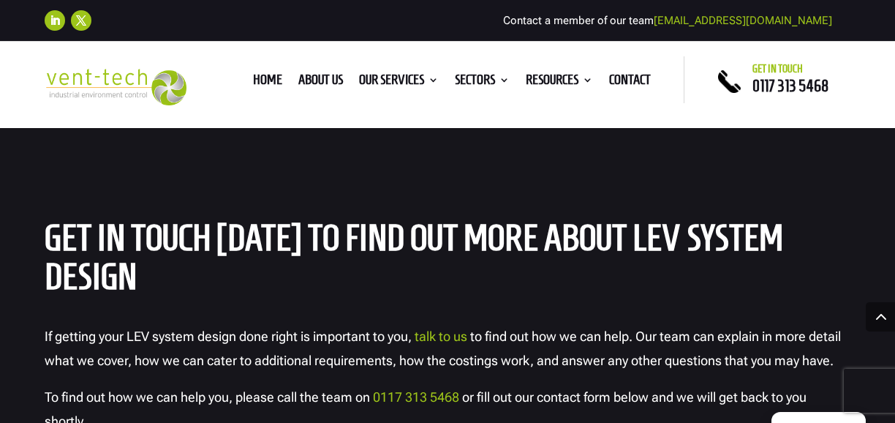
scroll to position [4596, 0]
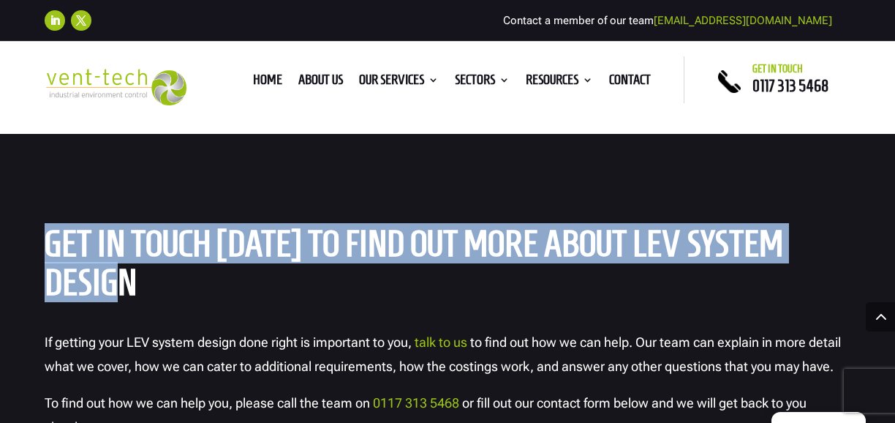
drag, startPoint x: 46, startPoint y: 221, endPoint x: 171, endPoint y: 266, distance: 133.0
click at [171, 266] on h2 "Get in Touch [DATE] to Find Out More About LEV System Design" at bounding box center [448, 267] width 806 height 84
copy h2 "Get in Touch [DATE] to Find Out More About LEV System Design"
click at [140, 232] on h2 "Get in Touch [DATE] to Find Out More About LEV System Design" at bounding box center [448, 267] width 806 height 84
